Goal: Information Seeking & Learning: Learn about a topic

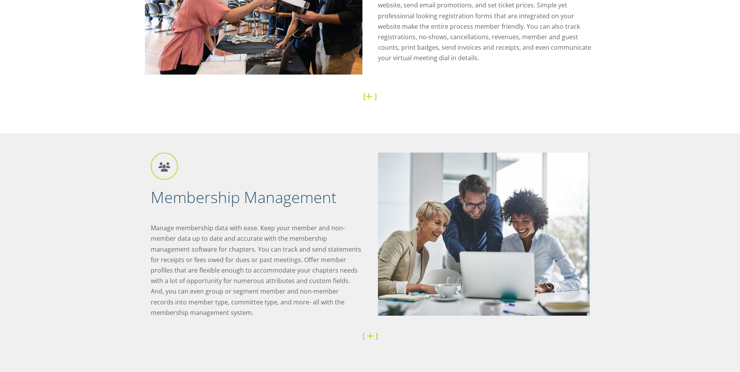
scroll to position [443, 0]
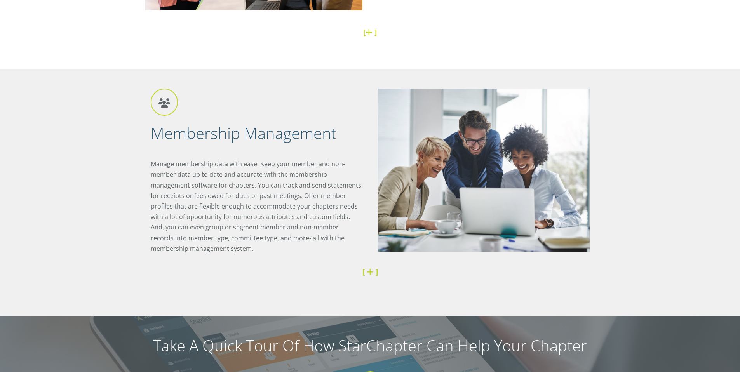
drag, startPoint x: 163, startPoint y: 65, endPoint x: 206, endPoint y: 129, distance: 77.4
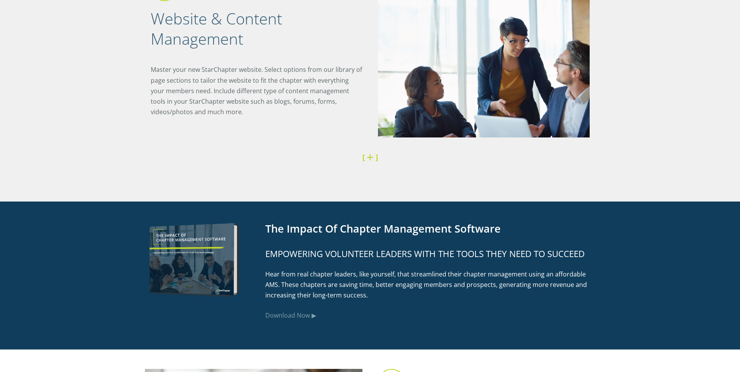
scroll to position [1435, 0]
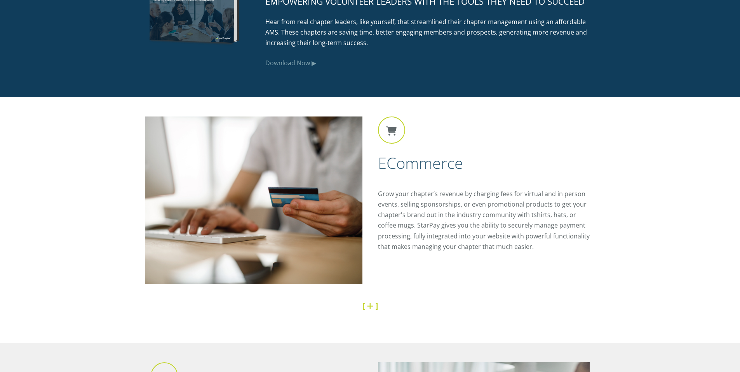
drag, startPoint x: 385, startPoint y: 197, endPoint x: 544, endPoint y: 199, distance: 158.9
click at [535, 274] on div "eCommerce Grow your chapter’s revenue by charging fees for virtual and in perso…" at bounding box center [370, 207] width 451 height 180
click at [551, 192] on p "Grow your chapter’s revenue by charging fees for virtual and in person events, …" at bounding box center [487, 220] width 218 height 63
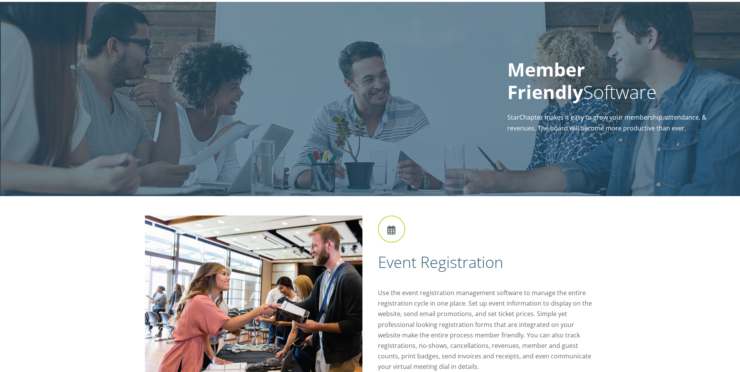
scroll to position [0, 0]
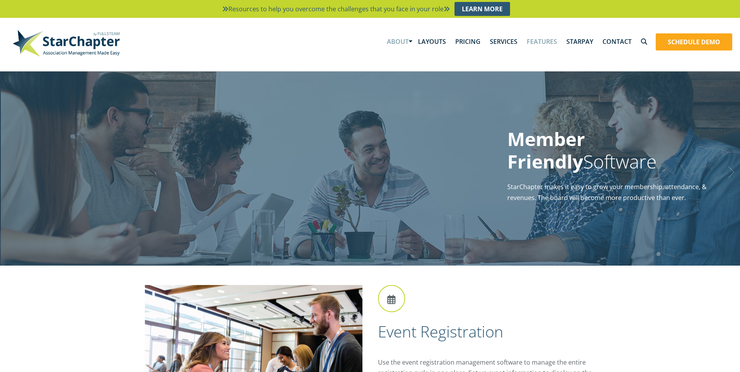
click at [410, 40] on link "About" at bounding box center [397, 42] width 31 height 24
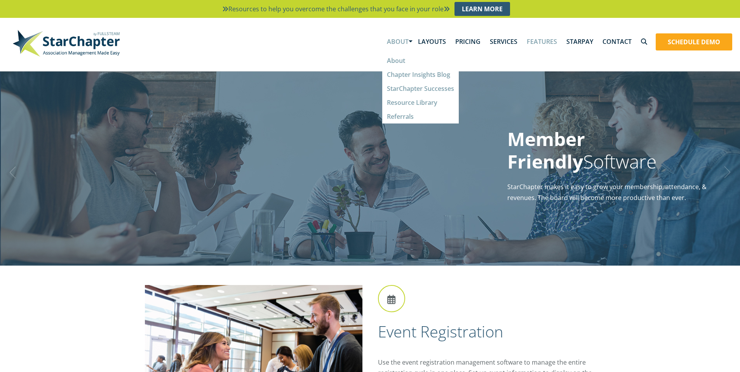
click at [586, 213] on div "Member Friendly Software StarChapter makes it easy to grow your membership, att…" at bounding box center [627, 169] width 239 height 194
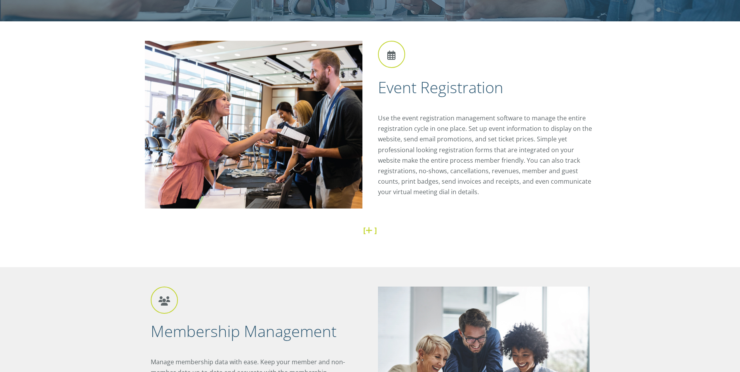
scroll to position [245, 0]
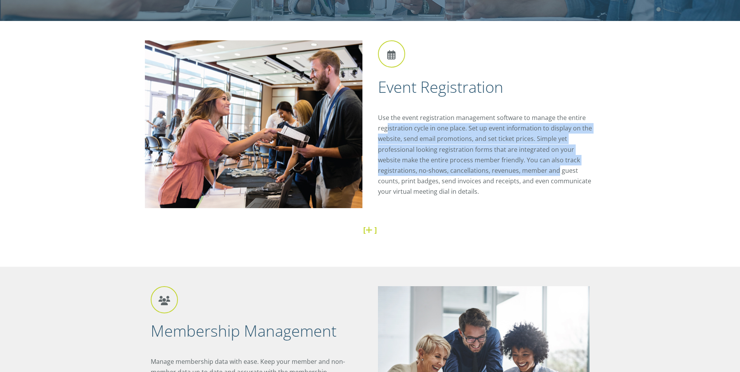
drag, startPoint x: 388, startPoint y: 125, endPoint x: 513, endPoint y: 174, distance: 134.5
click at [516, 175] on p "Use the event registration management software to manage the entire registratio…" at bounding box center [487, 155] width 218 height 85
click at [485, 173] on p "Use the event registration management software to manage the entire registratio…" at bounding box center [487, 155] width 218 height 85
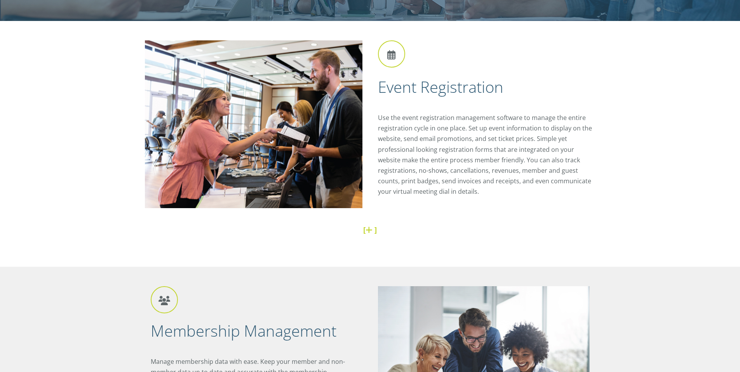
scroll to position [401, 0]
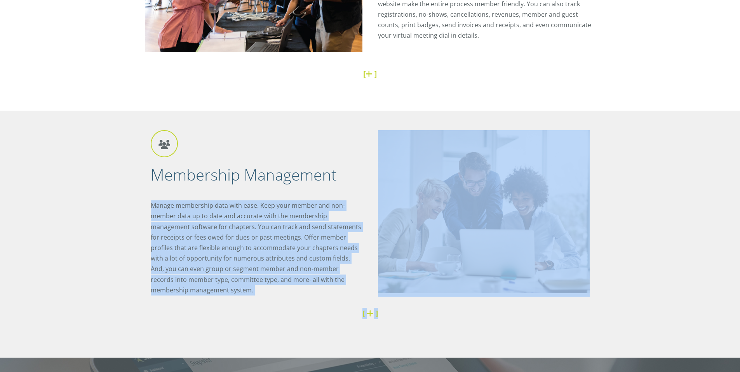
drag, startPoint x: 142, startPoint y: 203, endPoint x: 238, endPoint y: 299, distance: 136.0
click at [230, 319] on div "Membership Management Manage membership data with ease. Keep your member and no…" at bounding box center [370, 234] width 466 height 247
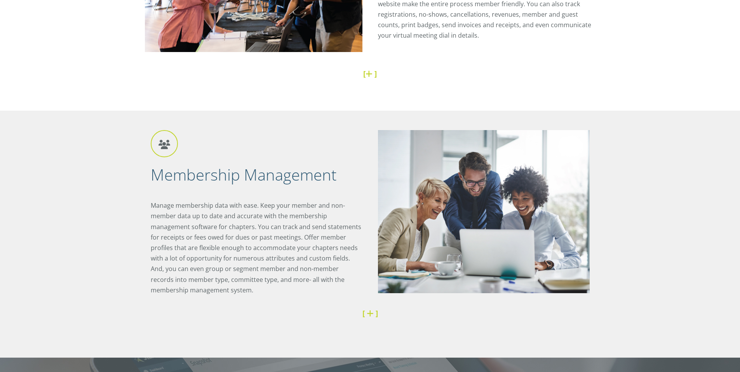
click at [281, 223] on p "Manage membership data with ease. Keep your member and non-member data up to da…" at bounding box center [257, 248] width 212 height 95
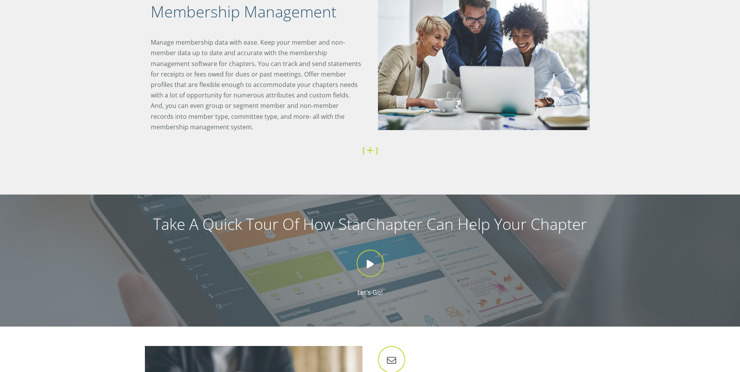
scroll to position [717, 0]
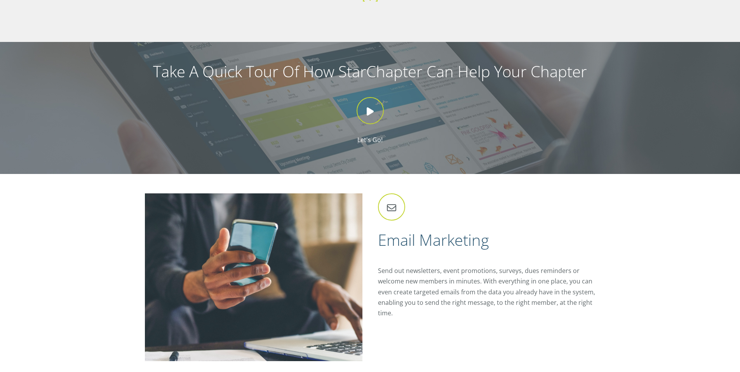
click at [370, 129] on p "Let's Go!" at bounding box center [370, 121] width 725 height 48
click at [372, 119] on icon at bounding box center [370, 110] width 27 height 27
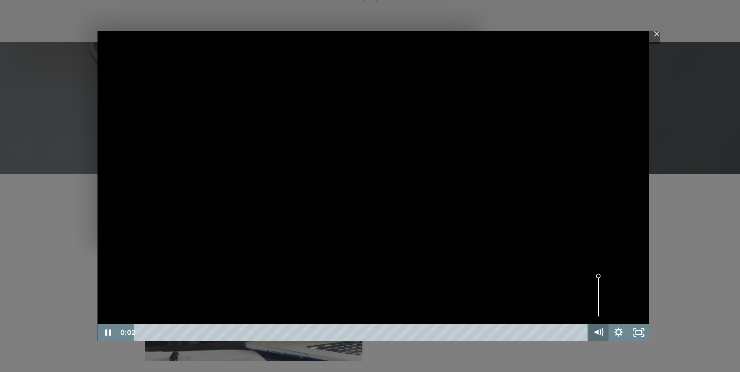
drag, startPoint x: 595, startPoint y: 333, endPoint x: 591, endPoint y: 331, distance: 4.1
click at [595, 333] on icon "Mute" at bounding box center [597, 332] width 4 height 5
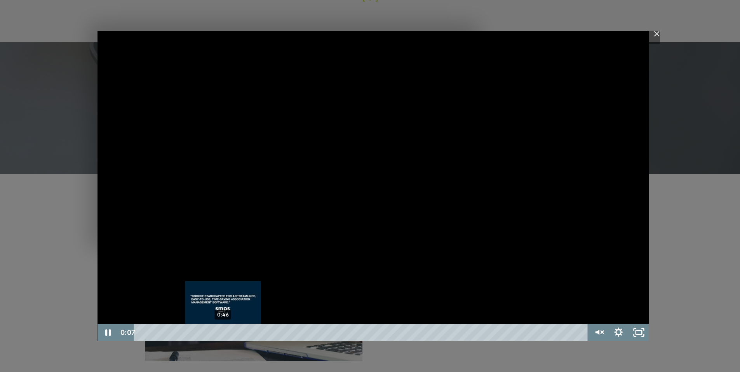
click at [223, 330] on div "Click for sound @keyframes VOLUME_SMALL_WAVE_FLASH { 0% { opacity: 0; } 33% { o…" at bounding box center [373, 186] width 551 height 310
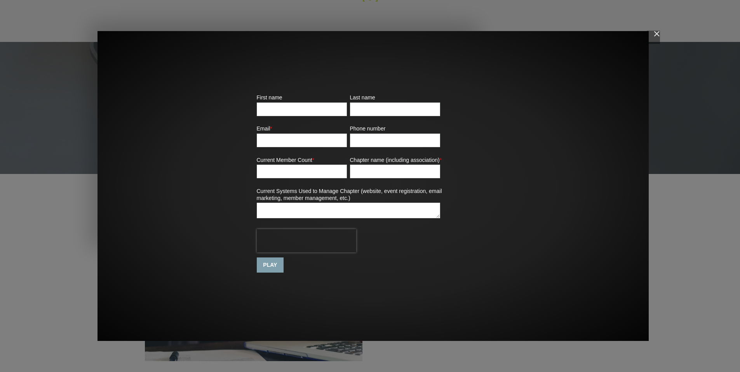
click at [278, 267] on input "PLAY" at bounding box center [270, 265] width 27 height 15
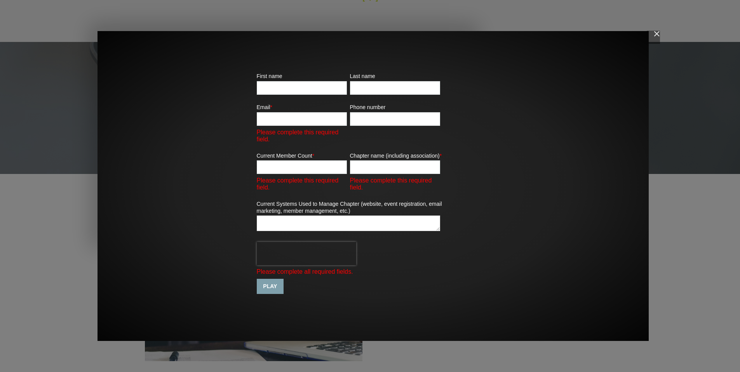
click at [500, 255] on div "First name Last name Email * Please complete this required field. Phone number …" at bounding box center [373, 186] width 551 height 236
click at [654, 35] on img "Close" at bounding box center [653, 37] width 13 height 13
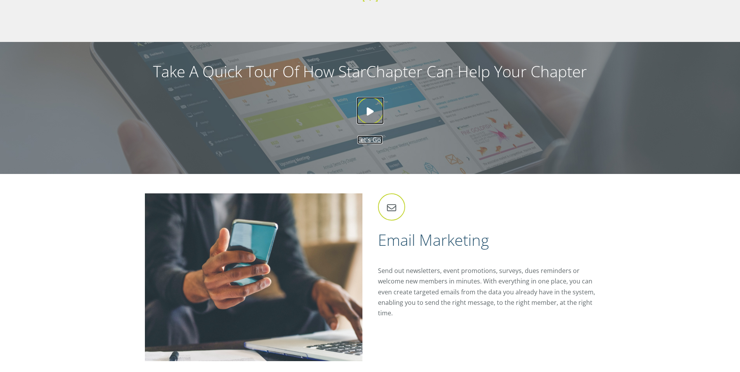
click at [367, 107] on icon at bounding box center [370, 110] width 27 height 27
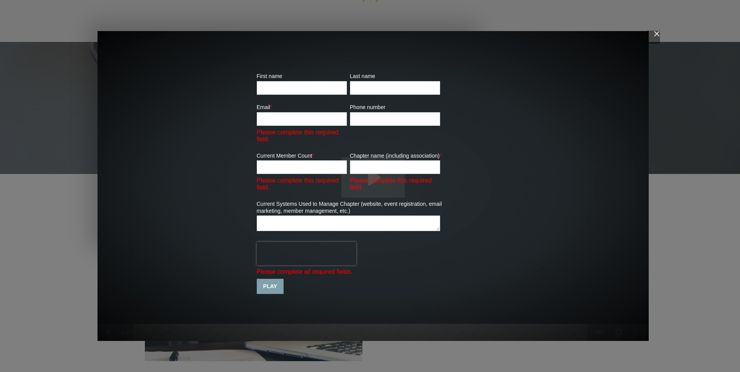
click at [171, 251] on div "First name Last name Email * Please complete this required field. Phone number …" at bounding box center [373, 186] width 551 height 236
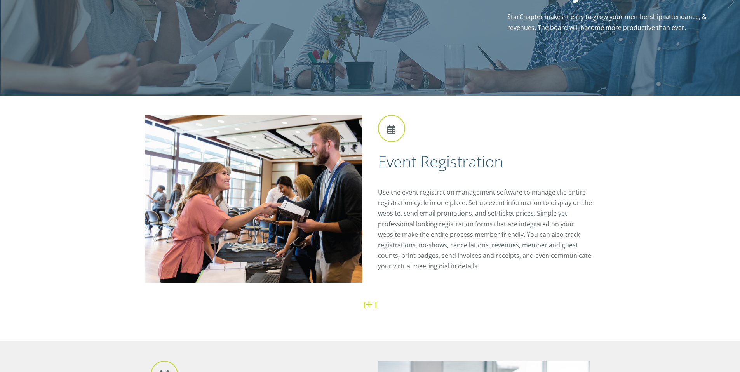
scroll to position [0, 0]
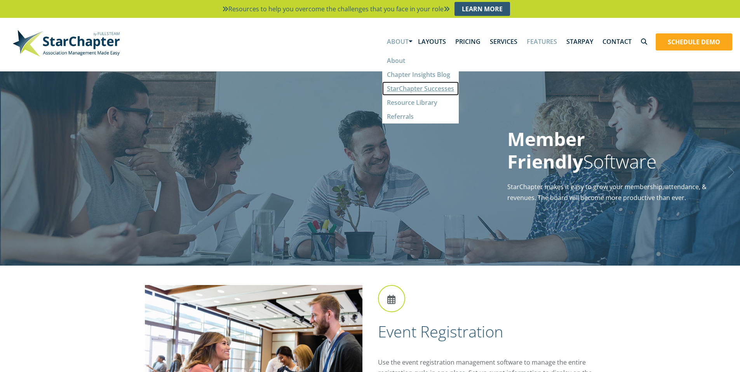
click at [423, 93] on link "StarChapter Successes" at bounding box center [420, 89] width 77 height 14
